Goal: Check status: Check status

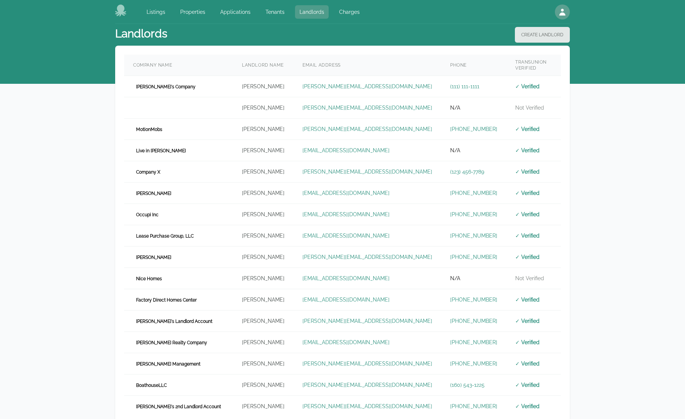
click at [310, 11] on link "Landlords" at bounding box center [312, 11] width 34 height 13
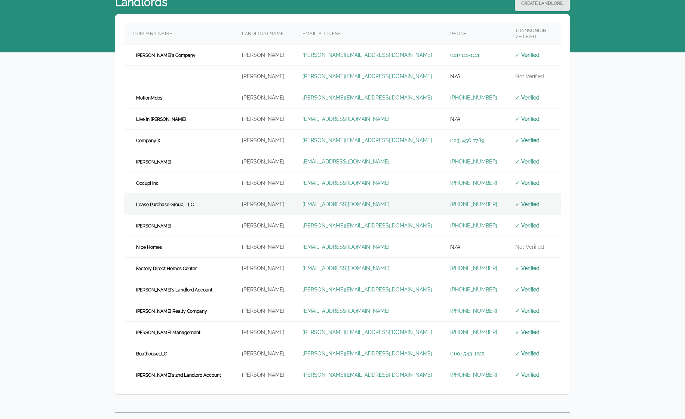
scroll to position [61, 0]
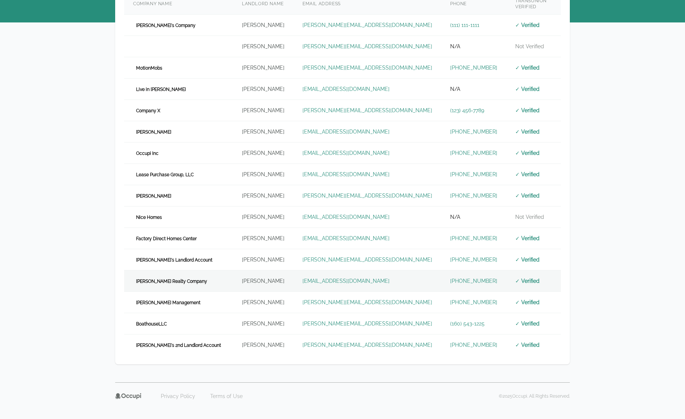
click at [188, 270] on td "[PERSON_NAME] Realty Company" at bounding box center [178, 280] width 109 height 21
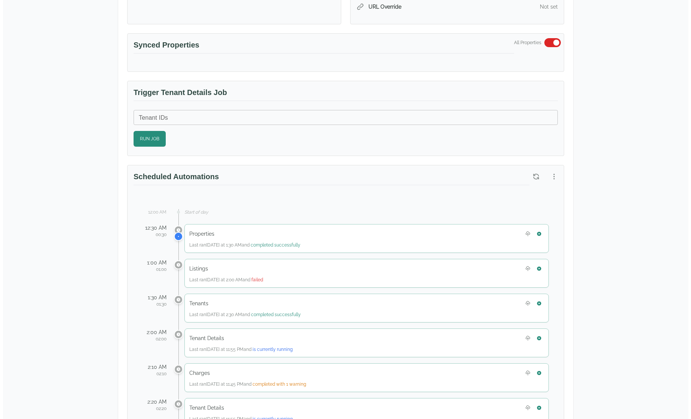
scroll to position [187, 0]
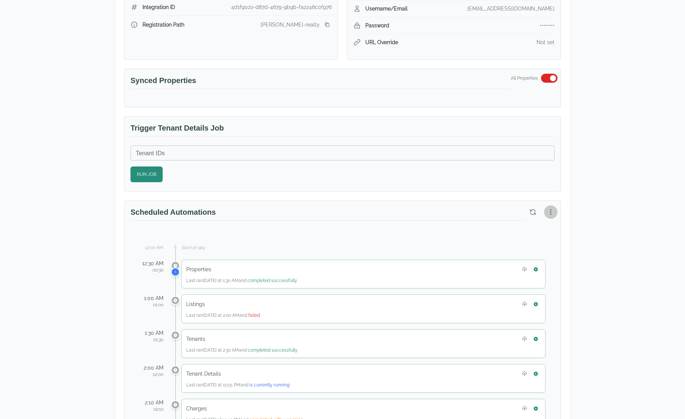
click at [549, 210] on icon "button" at bounding box center [550, 211] width 7 height 7
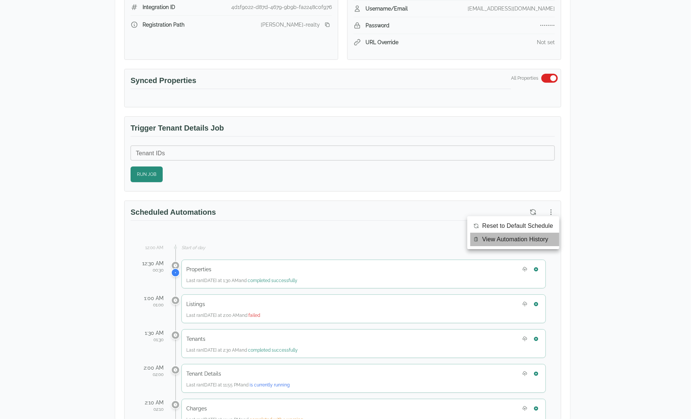
click at [531, 239] on span "View Automation History" at bounding box center [515, 239] width 66 height 9
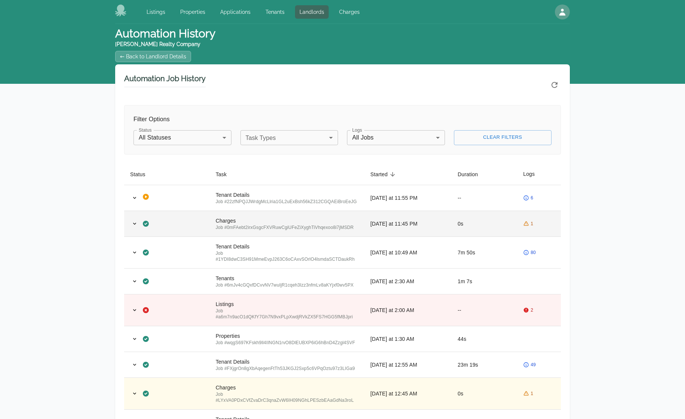
click at [552, 227] on div "1" at bounding box center [539, 224] width 32 height 6
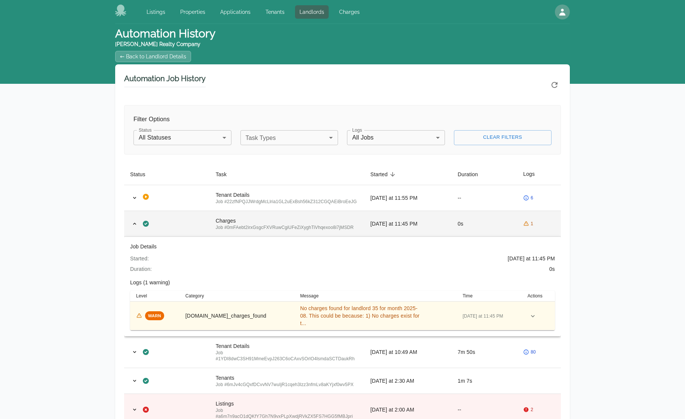
click at [552, 227] on div "1" at bounding box center [539, 224] width 32 height 6
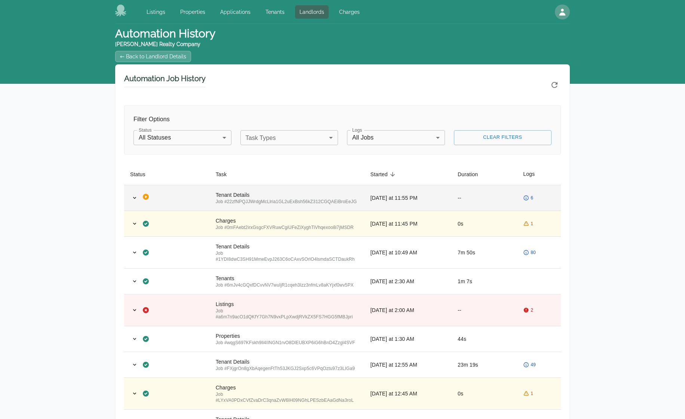
click at [498, 203] on td "--" at bounding box center [484, 198] width 65 height 26
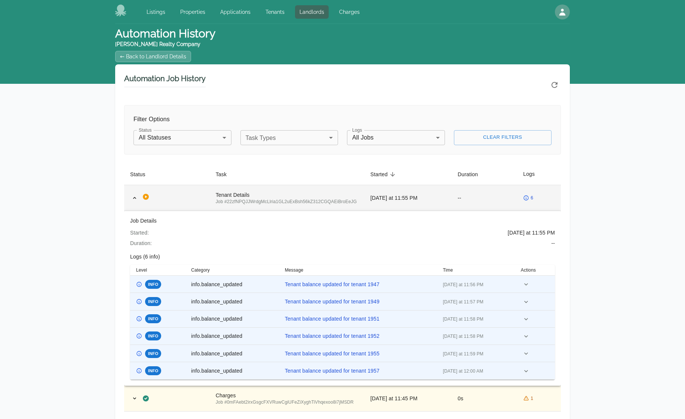
click at [498, 203] on td "--" at bounding box center [484, 198] width 65 height 26
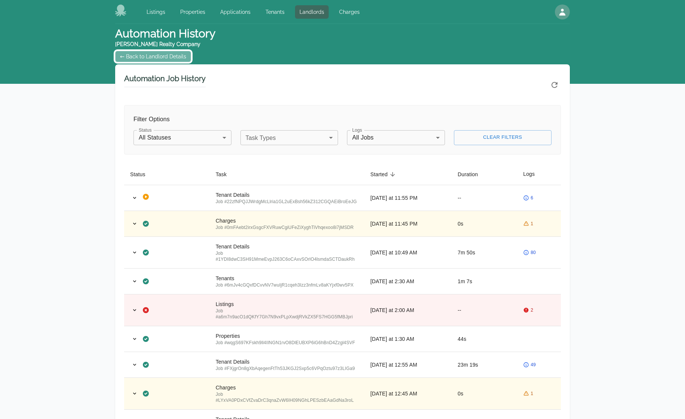
click at [163, 55] on link "← Back to Landlord Details" at bounding box center [153, 56] width 76 height 11
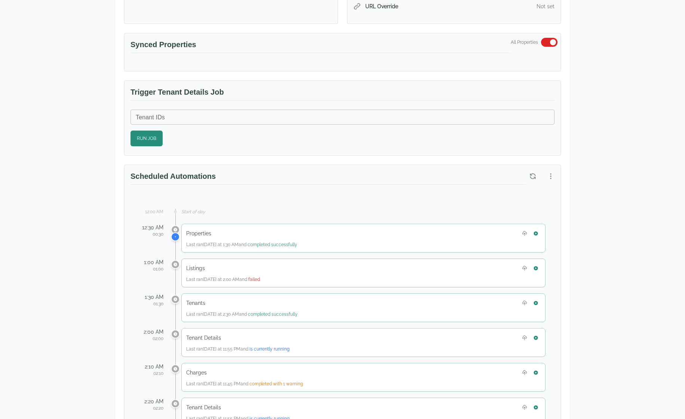
scroll to position [224, 0]
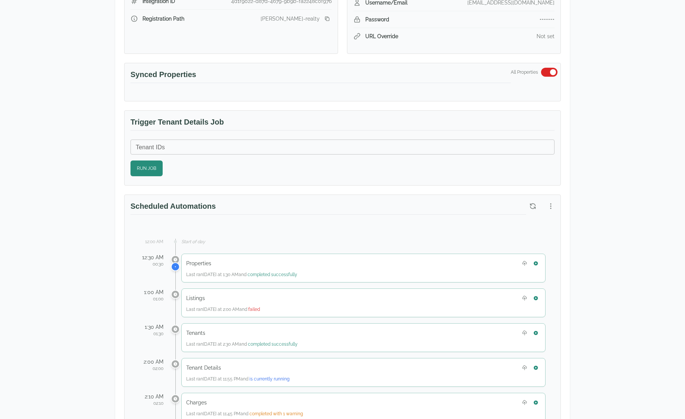
scroll to position [187, 0]
